Goal: Task Accomplishment & Management: Manage account settings

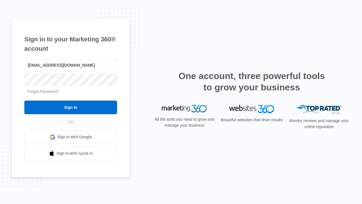
type input "[EMAIL_ADDRESS][DOMAIN_NAME]"
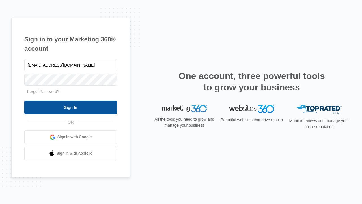
click at [71, 107] on input "Sign In" at bounding box center [70, 107] width 93 height 14
